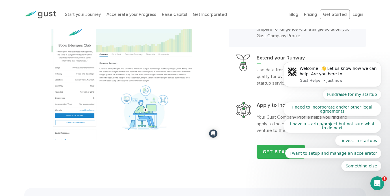
scroll to position [308, 0]
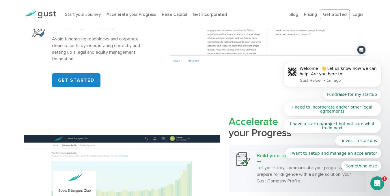
scroll to position [276, 0]
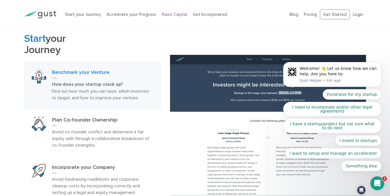
click at [166, 14] on link "Raise Capital" at bounding box center [174, 14] width 25 height 5
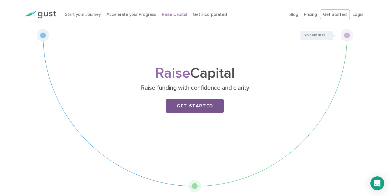
click at [189, 100] on link "Get Started" at bounding box center [195, 106] width 58 height 14
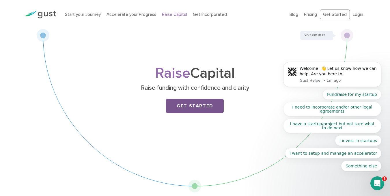
click at [185, 108] on link "Get Started" at bounding box center [195, 106] width 58 height 14
